Goal: Task Accomplishment & Management: Use online tool/utility

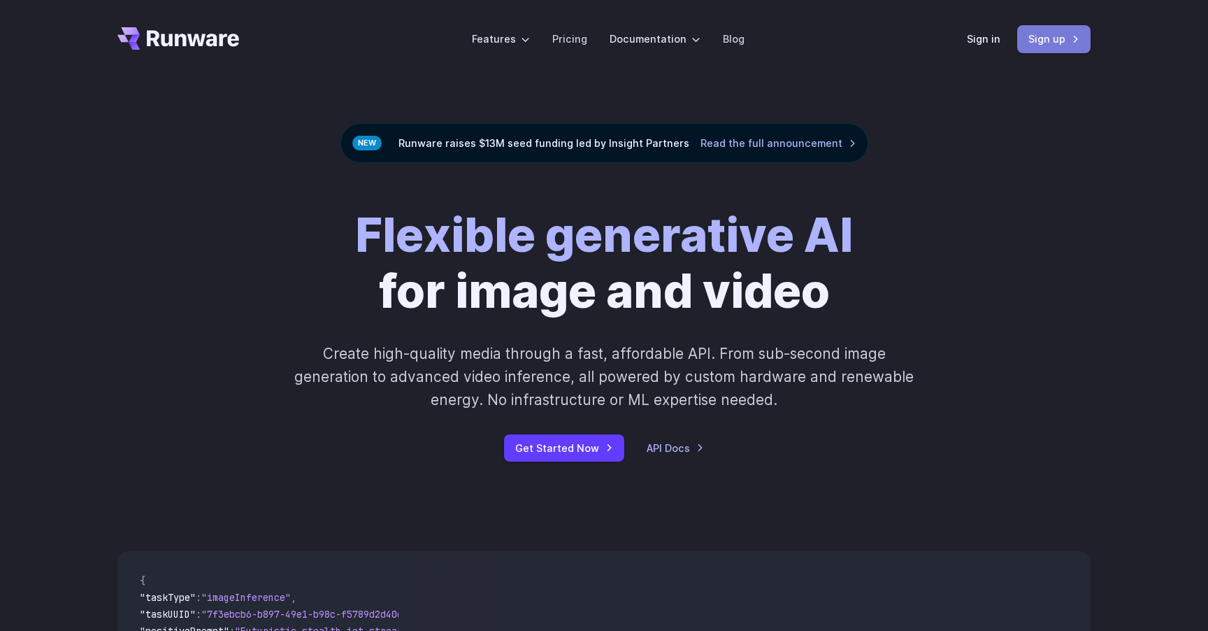
click at [1039, 41] on link "Sign up" at bounding box center [1053, 38] width 73 height 27
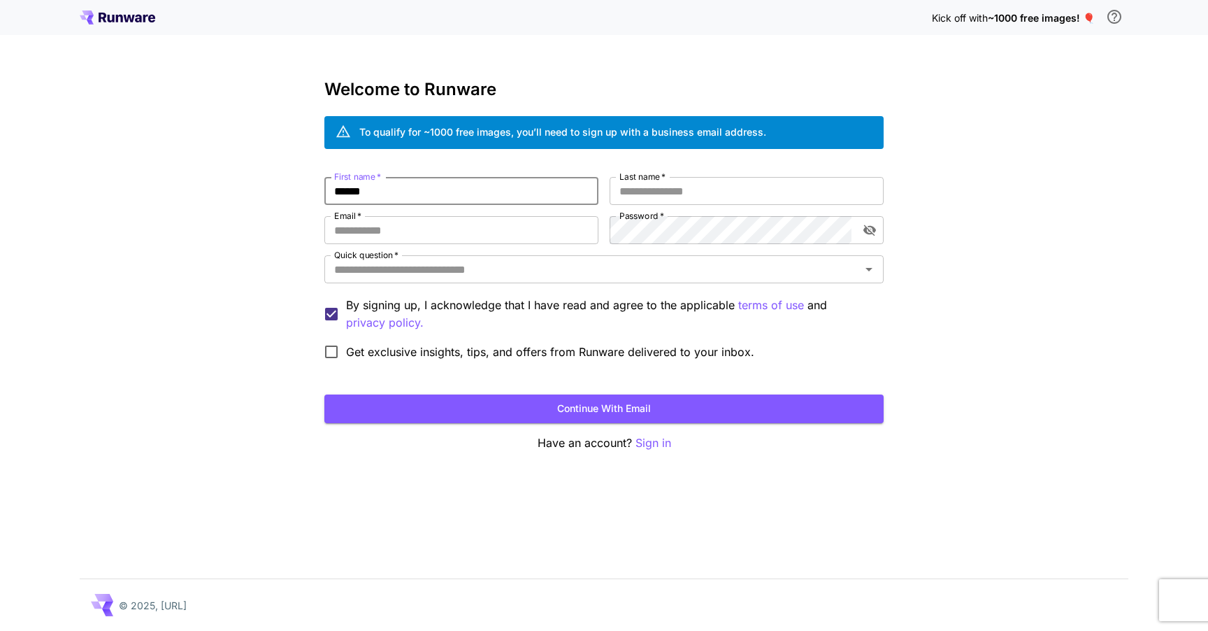
type input "******"
type input "**********"
click at [466, 264] on input "Quick question   *" at bounding box center [593, 269] width 528 height 20
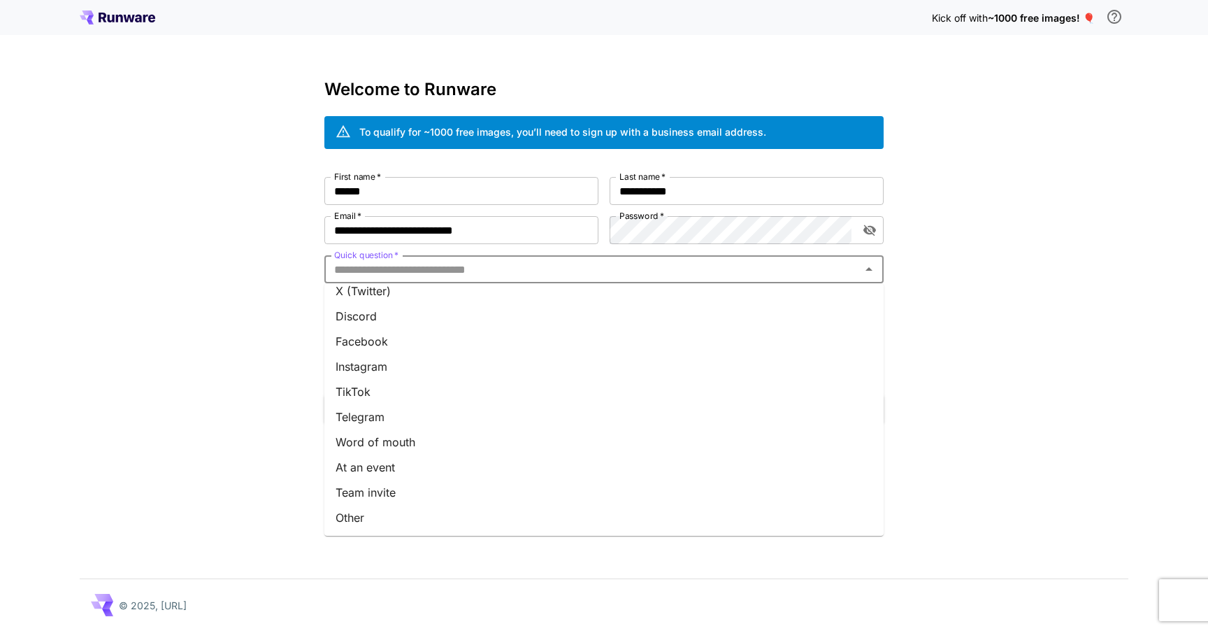
scroll to position [136, 0]
click at [404, 513] on li "Other" at bounding box center [603, 517] width 559 height 25
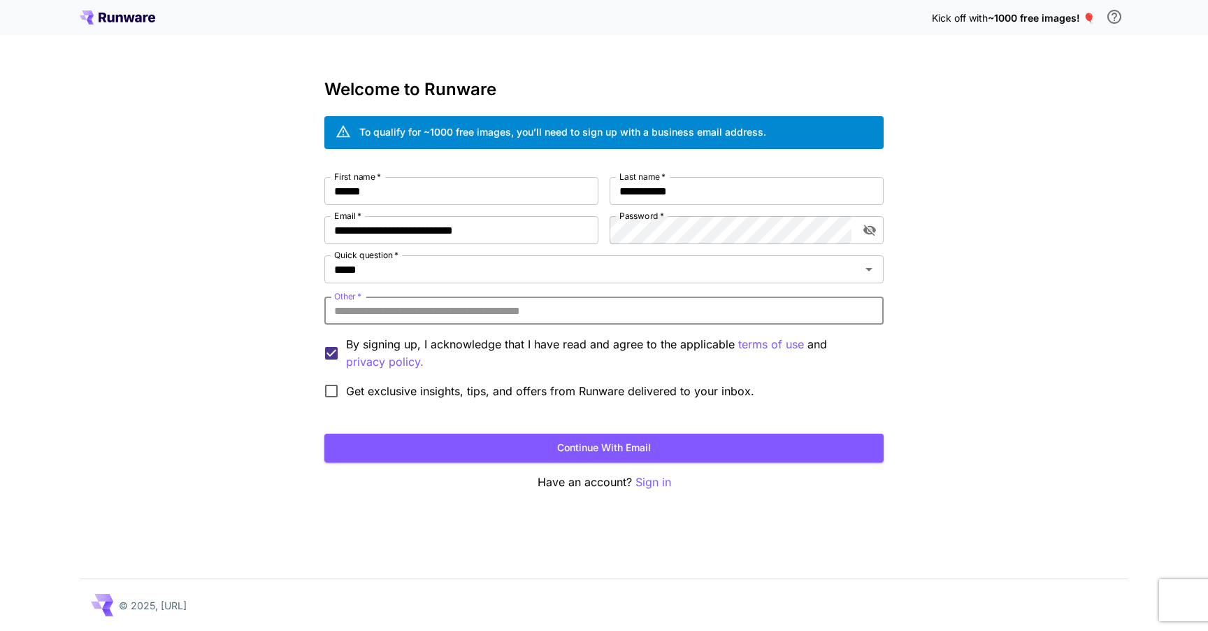
click at [508, 319] on input "Other   *" at bounding box center [603, 310] width 559 height 28
click at [508, 269] on input "*****" at bounding box center [584, 269] width 510 height 20
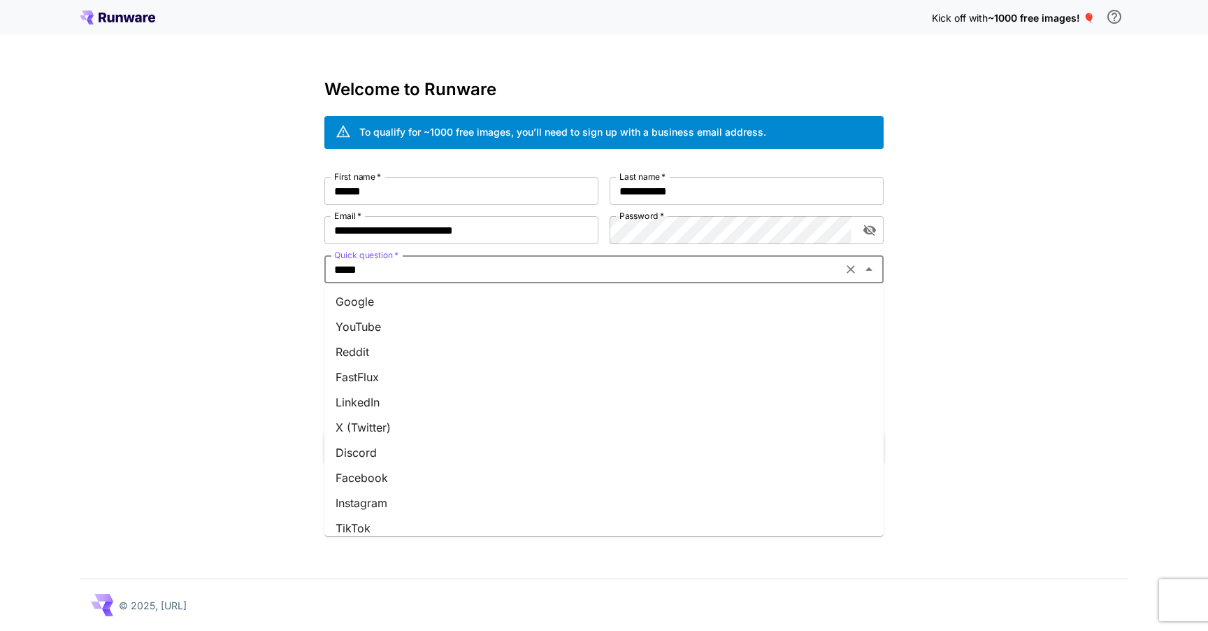
scroll to position [0, 0]
click at [386, 296] on li "Google" at bounding box center [603, 301] width 559 height 25
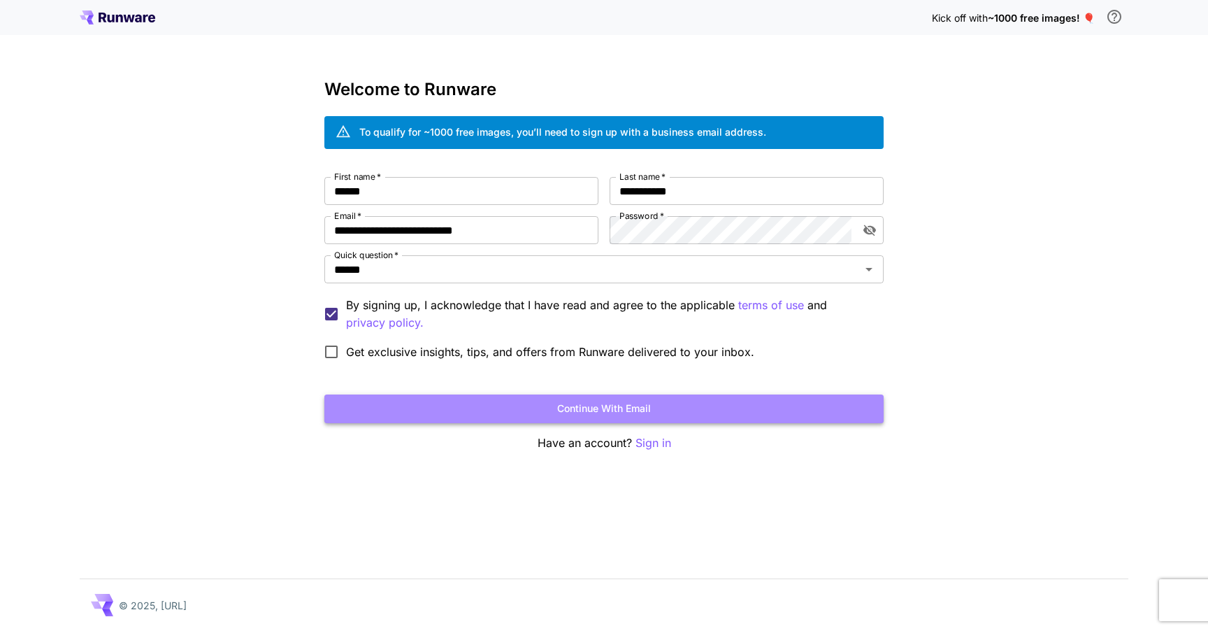
click at [475, 412] on button "Continue with email" at bounding box center [603, 408] width 559 height 29
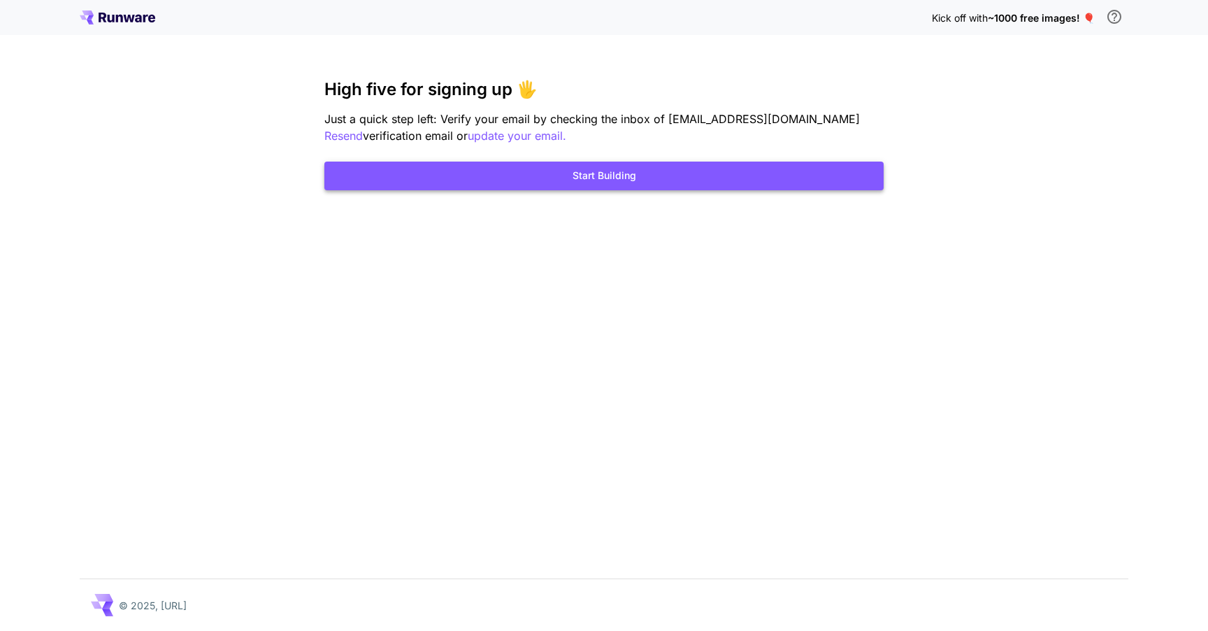
click at [621, 180] on button "Start Building" at bounding box center [603, 175] width 559 height 29
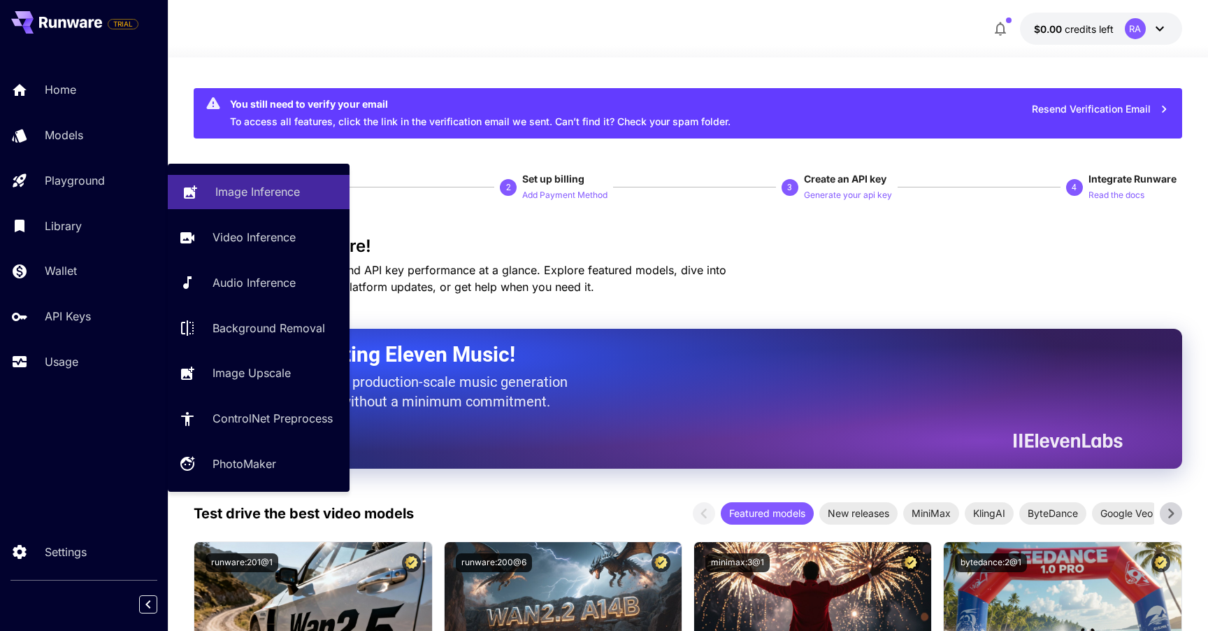
click at [252, 192] on p "Image Inference" at bounding box center [257, 191] width 85 height 17
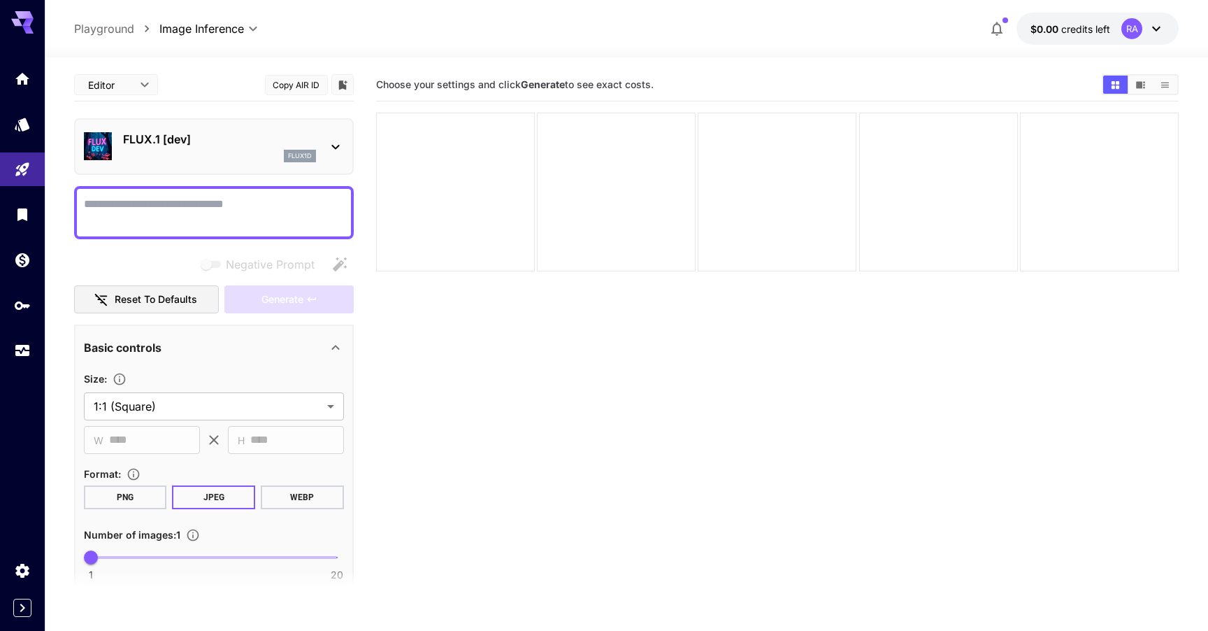
click at [198, 164] on div "FLUX.1 [dev] flux1d" at bounding box center [214, 146] width 260 height 43
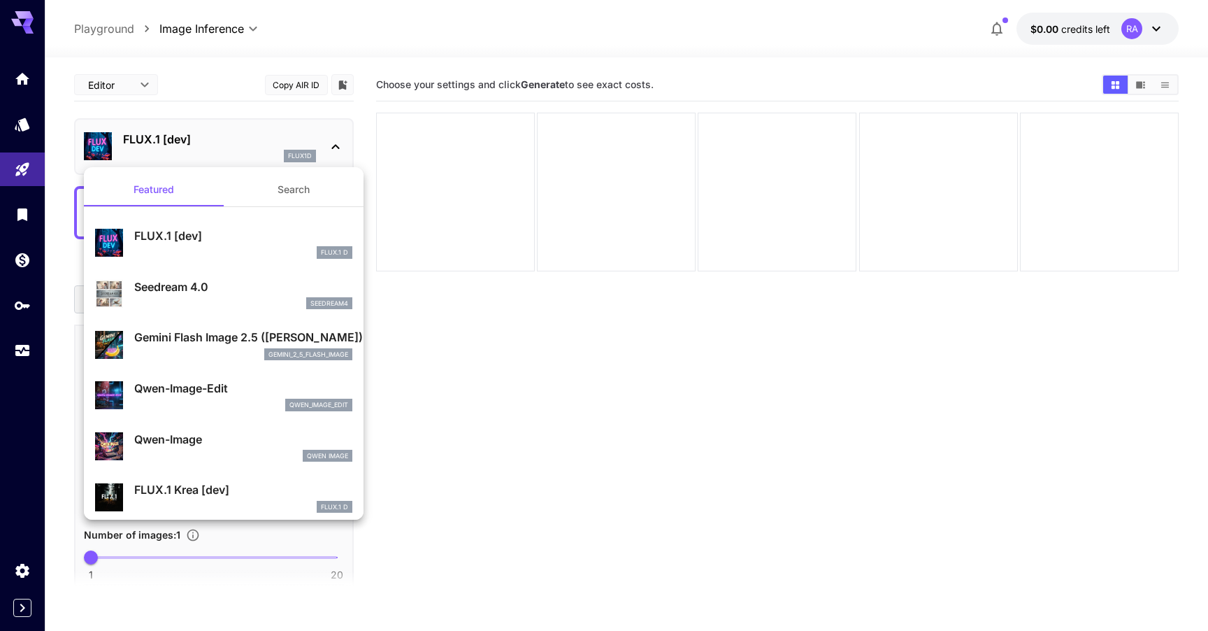
click at [288, 182] on button "Search" at bounding box center [294, 190] width 140 height 34
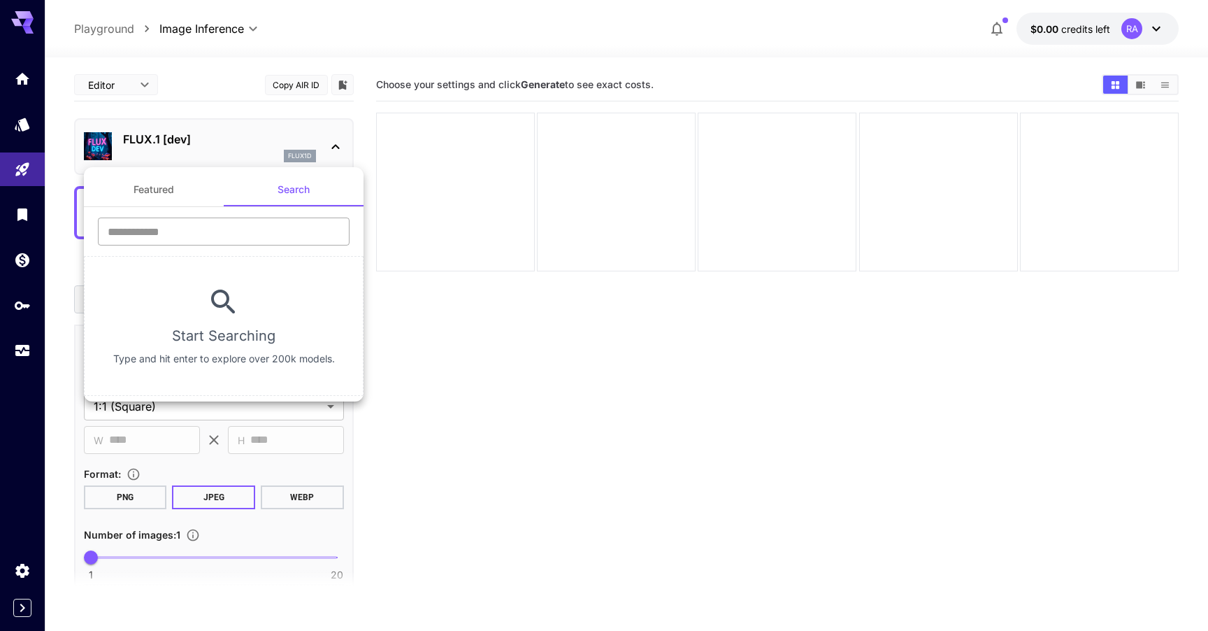
click at [256, 232] on input "text" at bounding box center [224, 231] width 252 height 28
type input "********"
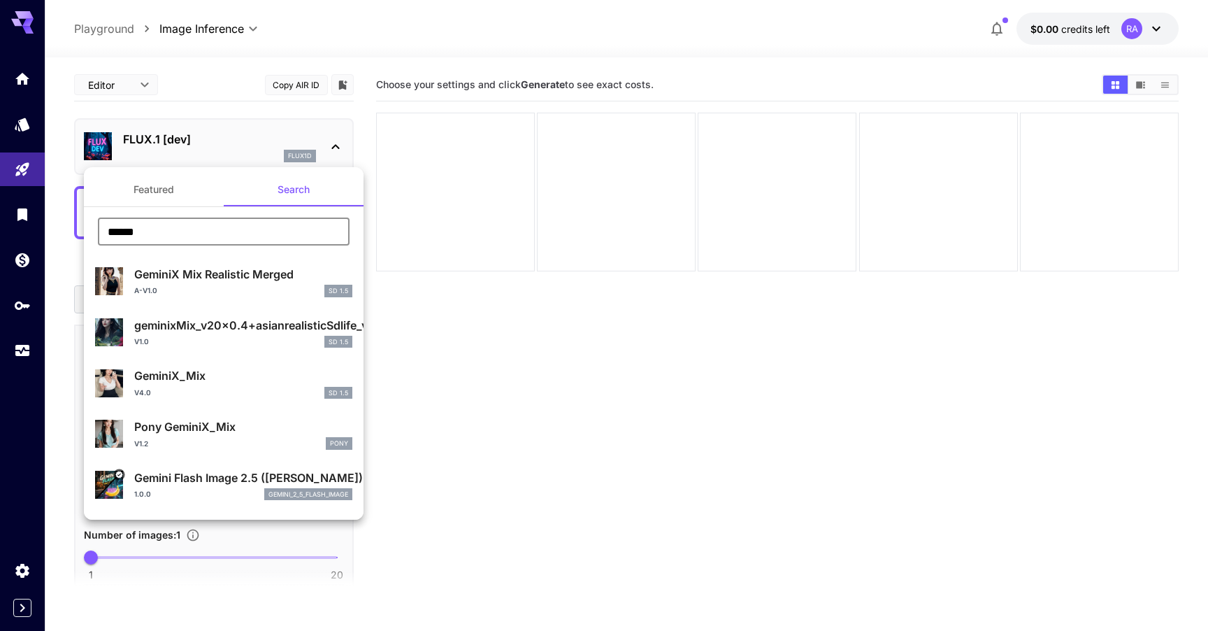
type input "******"
click at [212, 488] on div "1.0.0 gemini_2_5_flash_image" at bounding box center [243, 494] width 218 height 13
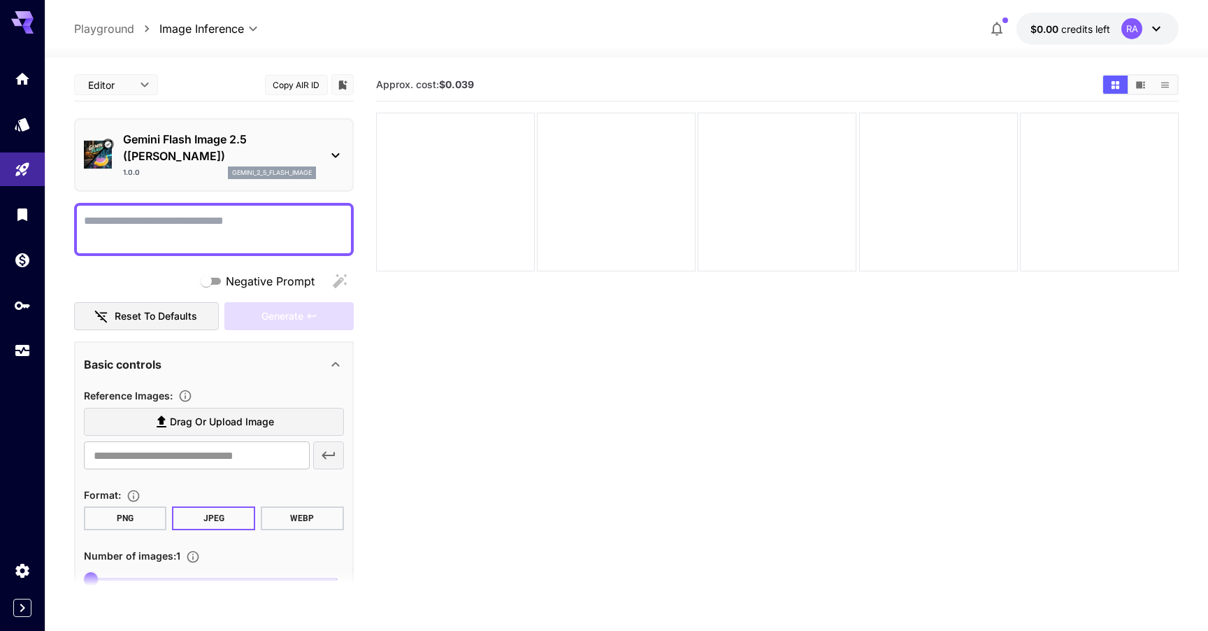
click at [264, 231] on textarea "Negative Prompt" at bounding box center [214, 230] width 260 height 34
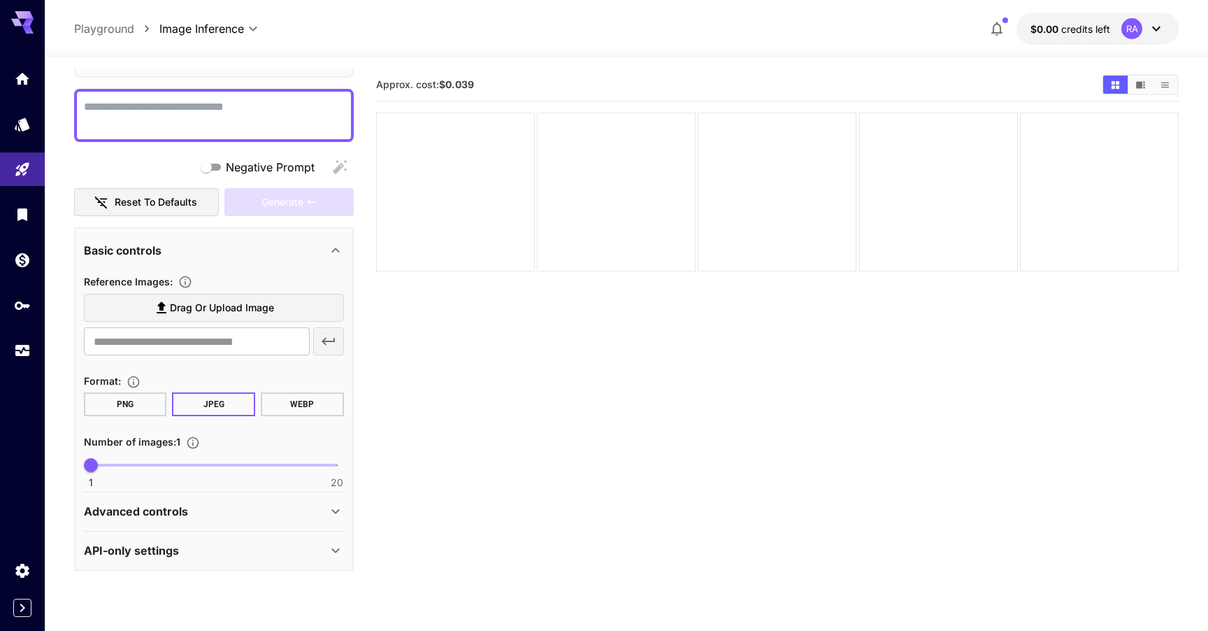
click at [248, 503] on div "Advanced controls" at bounding box center [205, 511] width 243 height 17
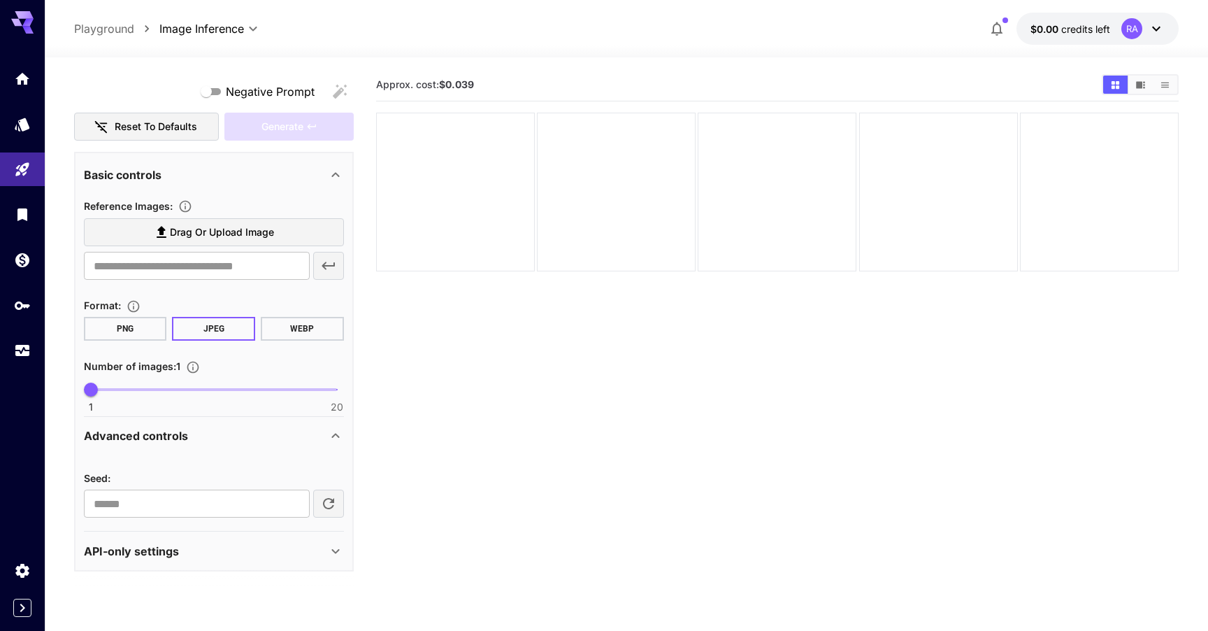
click at [191, 545] on div "API-only settings" at bounding box center [205, 550] width 243 height 17
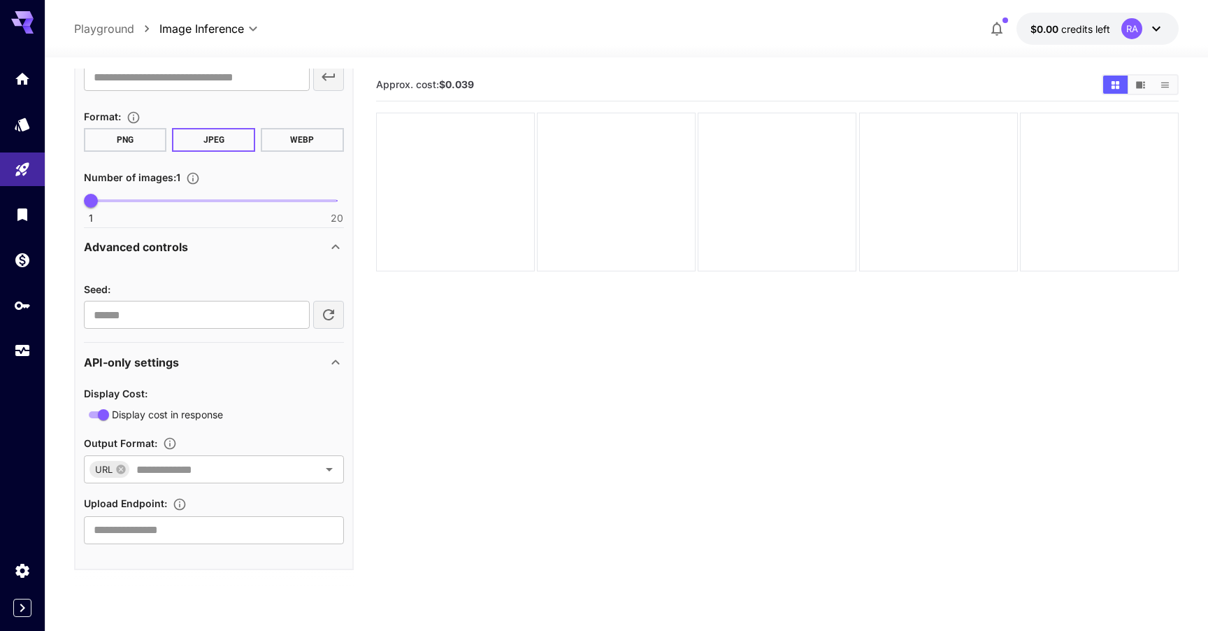
scroll to position [377, 0]
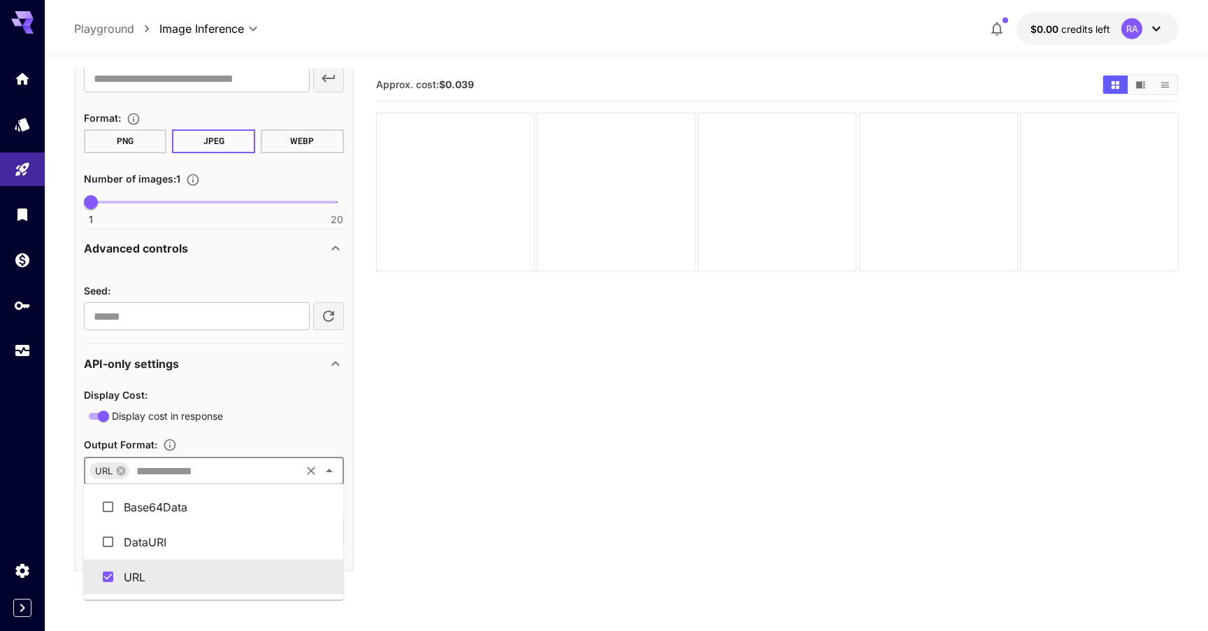
click at [220, 475] on input "text" at bounding box center [215, 471] width 168 height 20
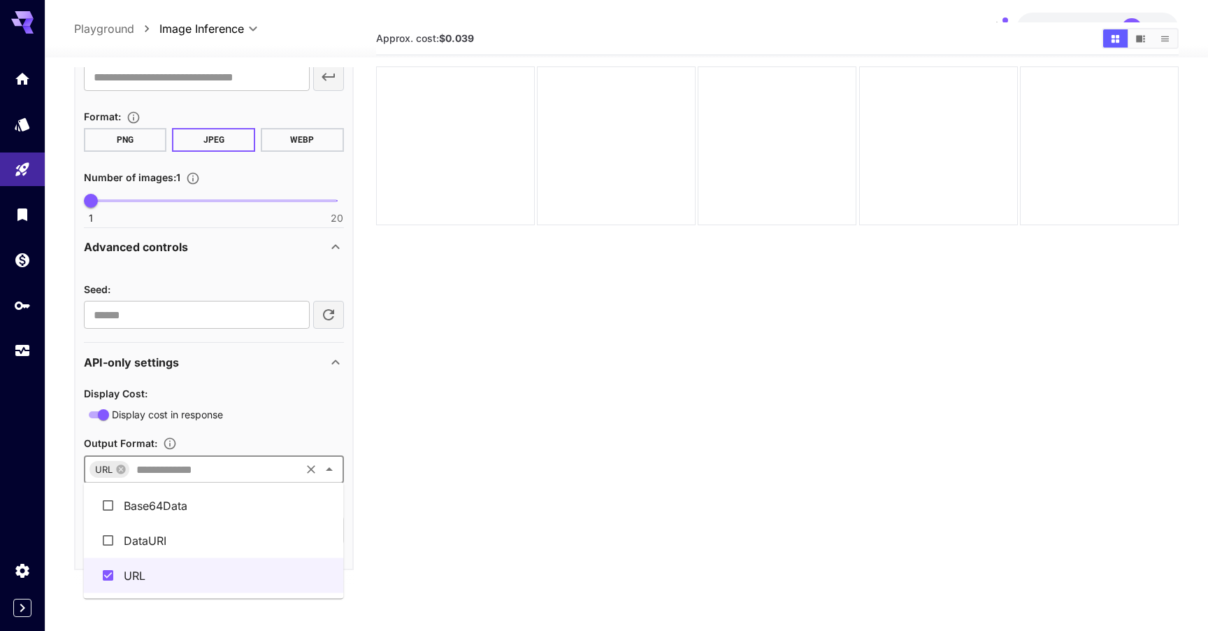
click at [396, 521] on section "Approx. cost: $0.039" at bounding box center [777, 337] width 803 height 631
click at [234, 521] on input "text" at bounding box center [214, 530] width 260 height 28
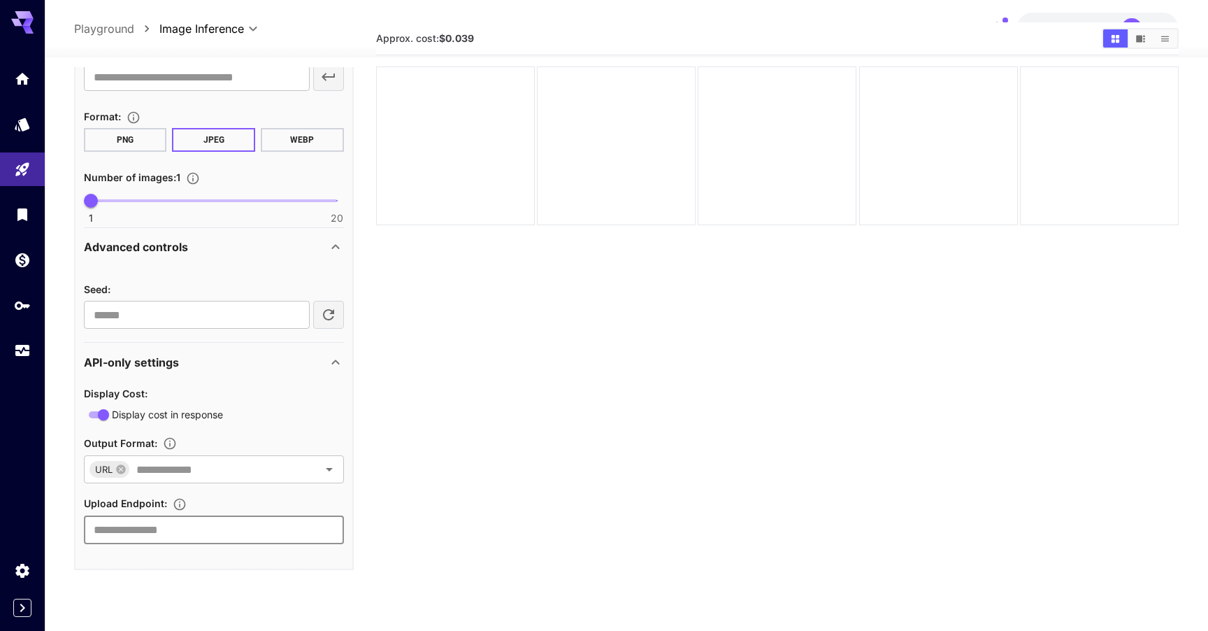
click at [403, 515] on section "Approx. cost: $0.039" at bounding box center [777, 337] width 803 height 631
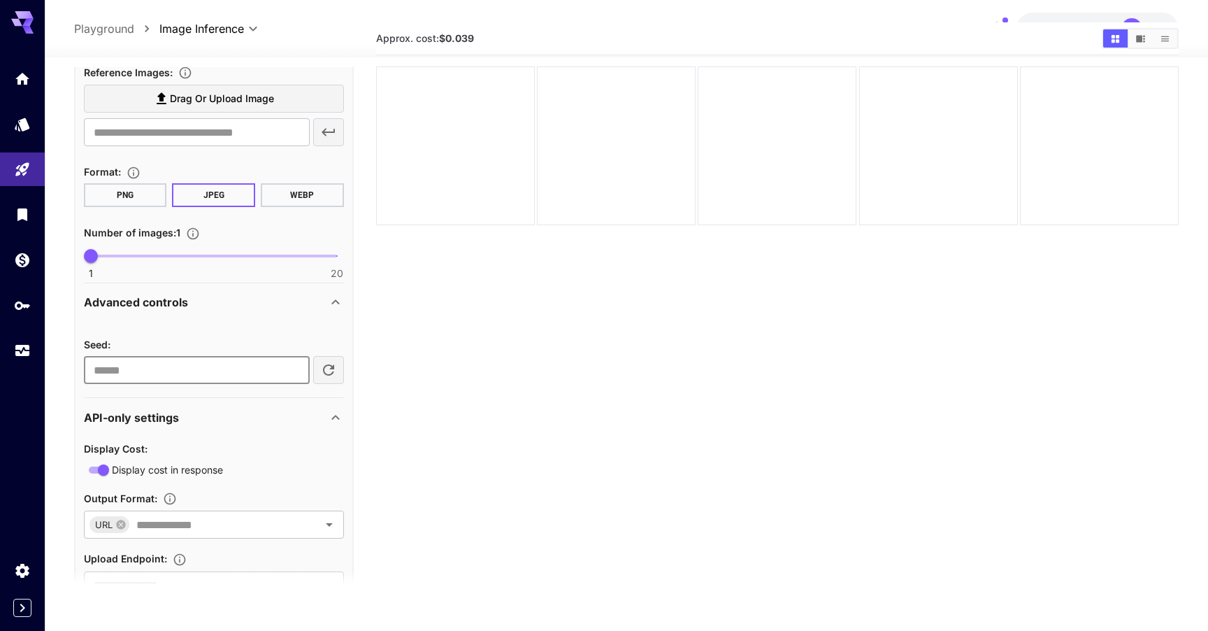
click at [261, 368] on input "number" at bounding box center [197, 370] width 226 height 28
click at [238, 316] on div "Advanced controls" at bounding box center [214, 302] width 260 height 34
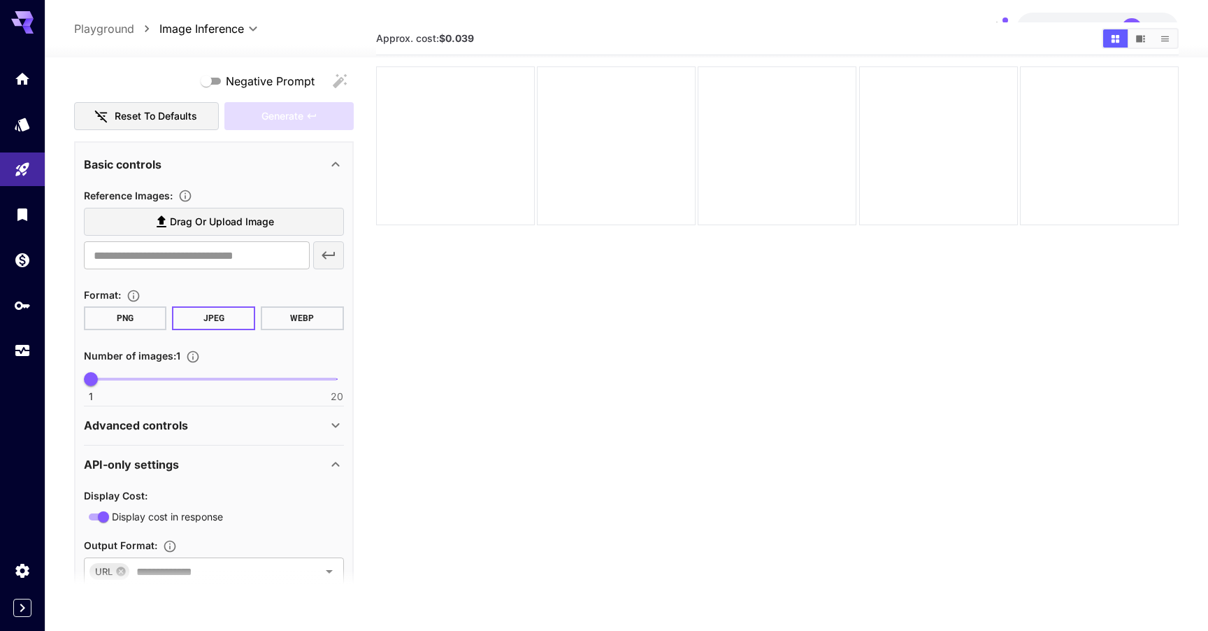
scroll to position [189, 0]
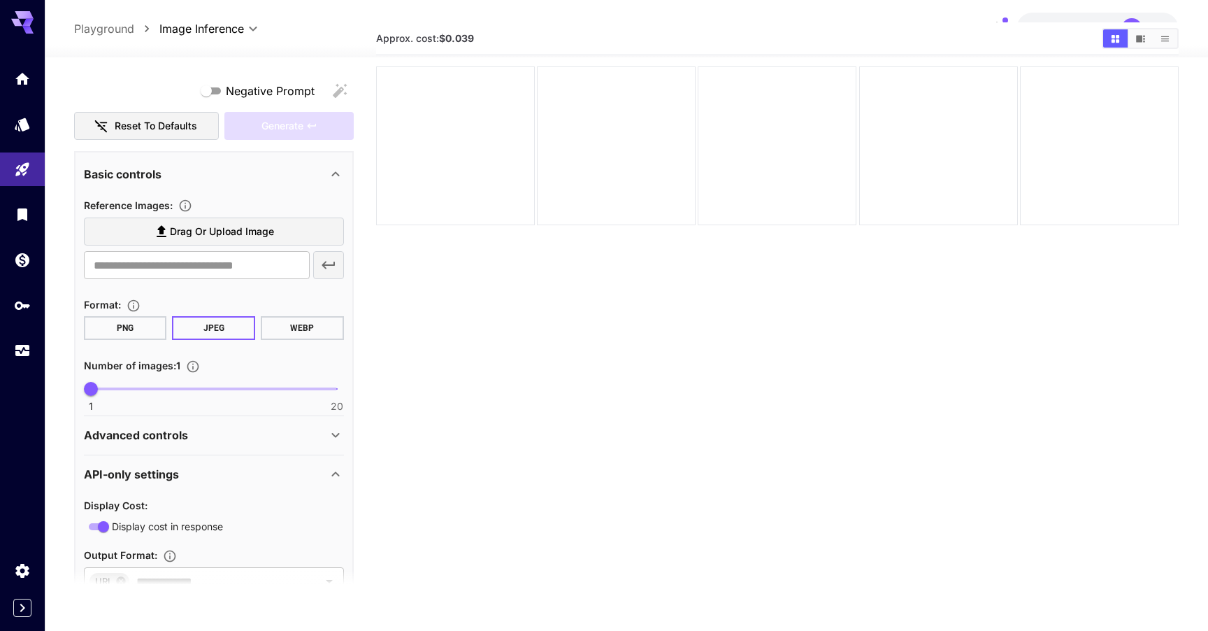
click at [312, 333] on button "WEBP" at bounding box center [302, 328] width 83 height 24
click at [220, 328] on button "JPEG" at bounding box center [213, 328] width 83 height 24
click at [128, 328] on button "PNG" at bounding box center [125, 328] width 83 height 24
click at [203, 328] on button "JPEG" at bounding box center [213, 328] width 83 height 24
click at [324, 328] on button "WEBP" at bounding box center [302, 328] width 83 height 24
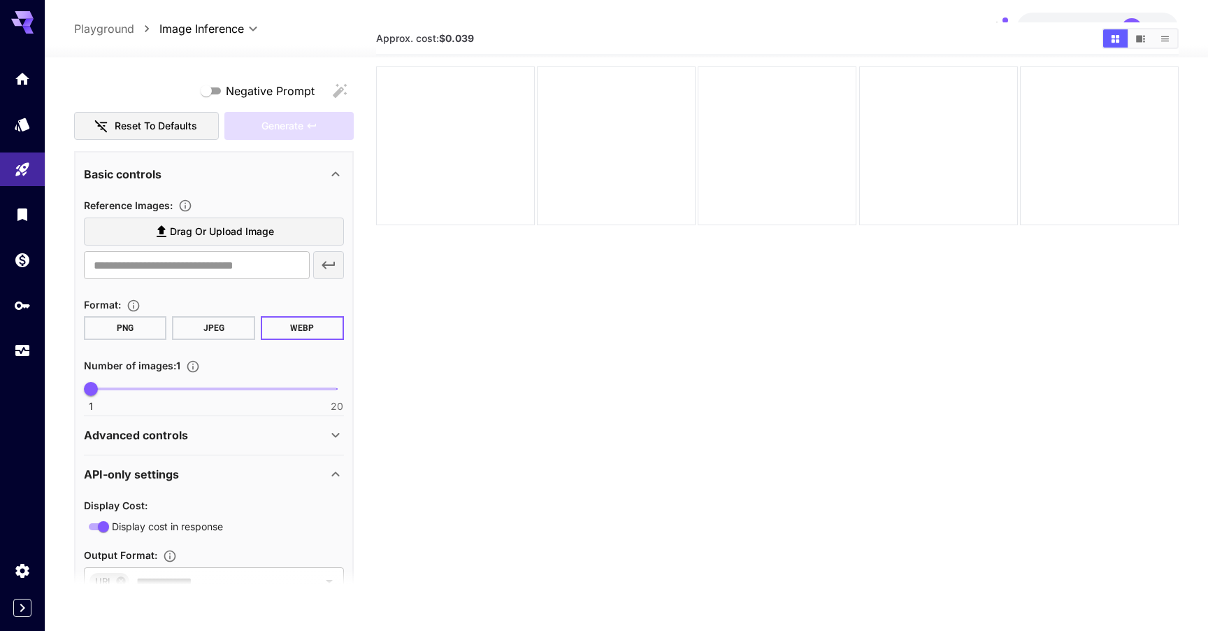
click at [216, 328] on button "JPEG" at bounding box center [213, 328] width 83 height 24
click at [247, 433] on div "Advanced controls" at bounding box center [205, 434] width 243 height 17
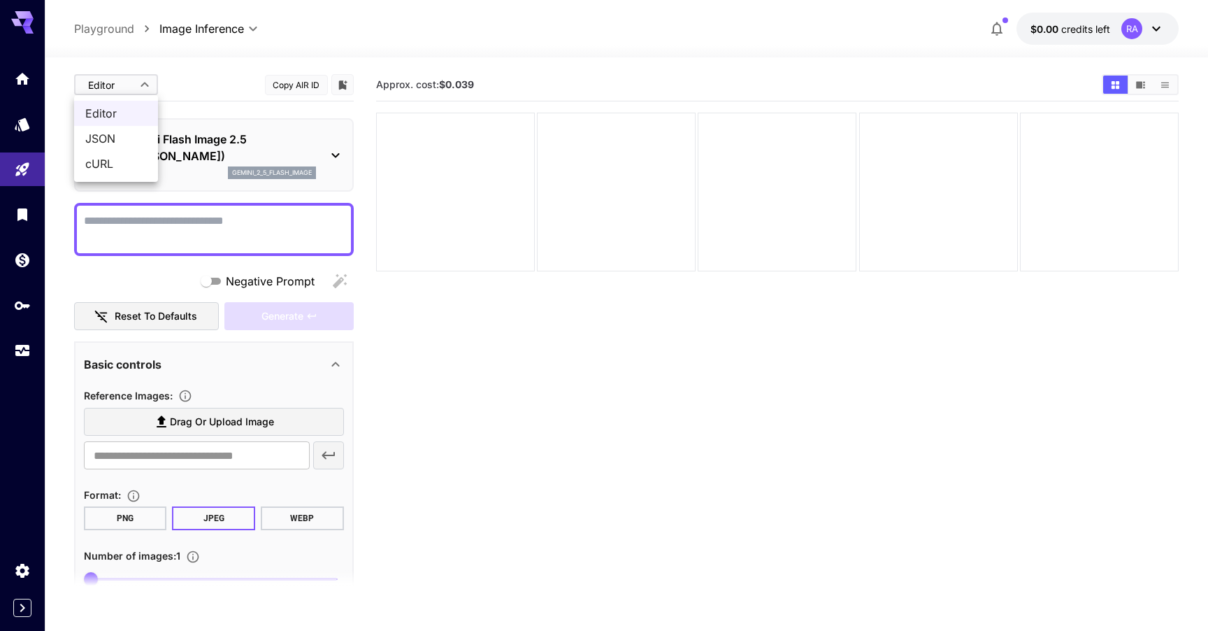
scroll to position [0, 0]
click at [151, 84] on body "**********" at bounding box center [604, 370] width 1208 height 741
click at [122, 143] on span "JSON" at bounding box center [116, 138] width 62 height 17
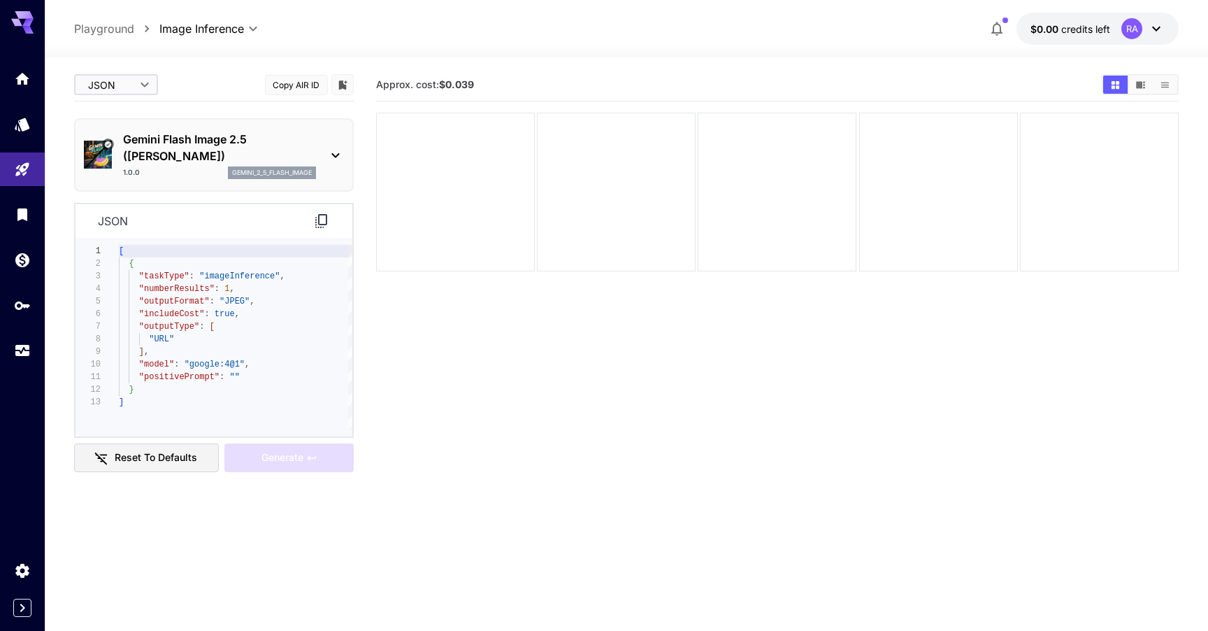
click at [138, 71] on body "**********" at bounding box center [604, 370] width 1208 height 741
click at [137, 111] on span "Editor" at bounding box center [116, 113] width 62 height 17
type input "****"
